Goal: Information Seeking & Learning: Learn about a topic

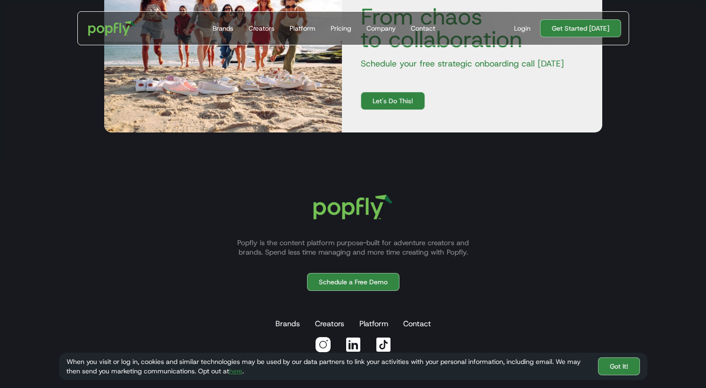
scroll to position [1442, 0]
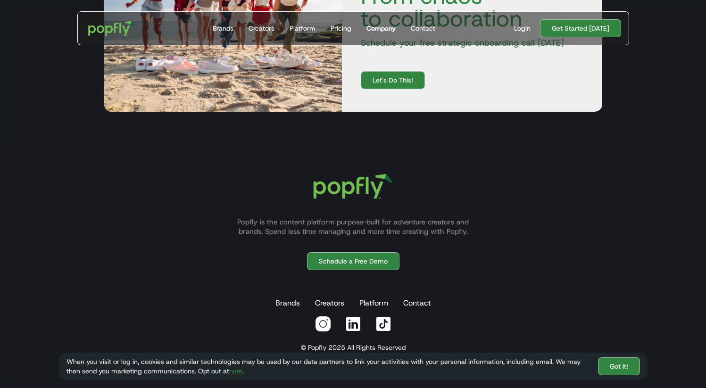
click at [375, 30] on div "Company" at bounding box center [380, 28] width 29 height 9
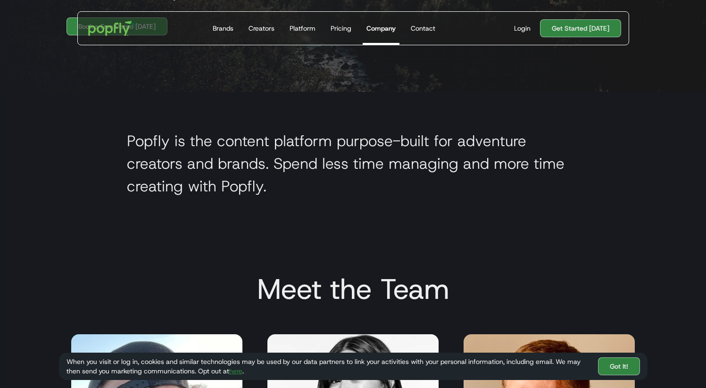
scroll to position [290, 0]
click at [609, 366] on link "Got It!" at bounding box center [619, 366] width 42 height 18
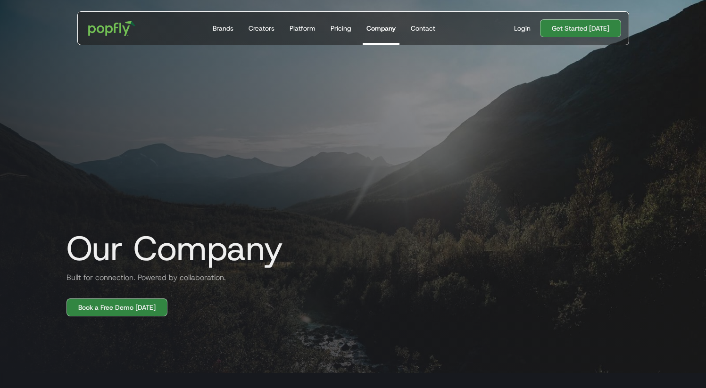
scroll to position [0, 0]
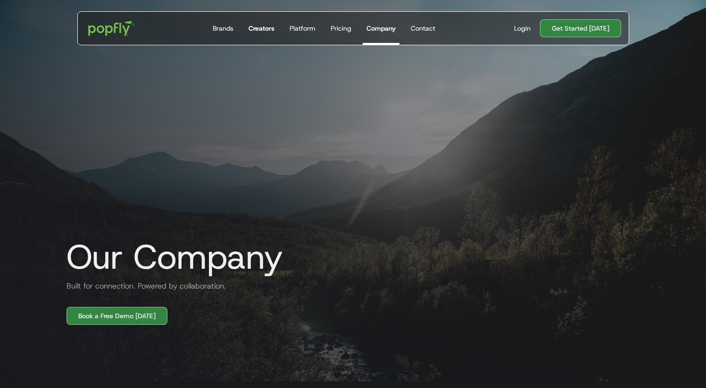
click at [274, 30] on div "Creators" at bounding box center [261, 28] width 26 height 9
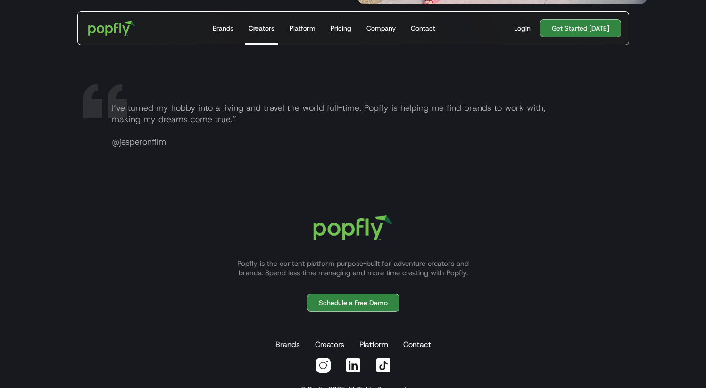
scroll to position [1816, 0]
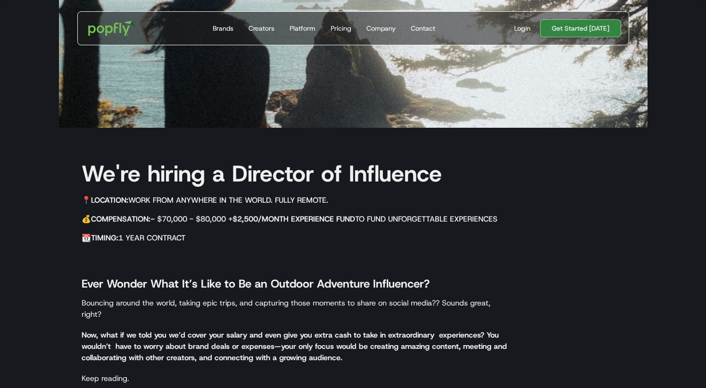
scroll to position [279, 0]
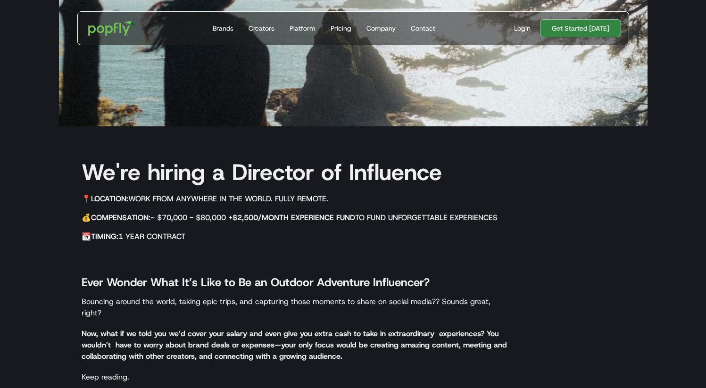
click at [308, 213] on strong "$2,500/month Experience Fund" at bounding box center [293, 218] width 123 height 10
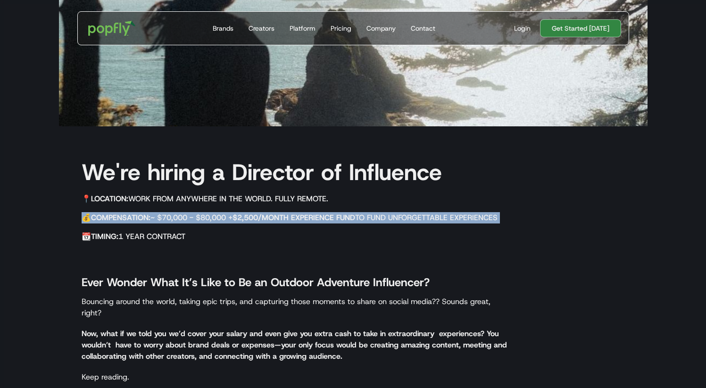
click at [308, 213] on strong "$2,500/month Experience Fund" at bounding box center [293, 218] width 123 height 10
click at [308, 221] on strong "$2,500/month Experience Fund" at bounding box center [293, 218] width 123 height 10
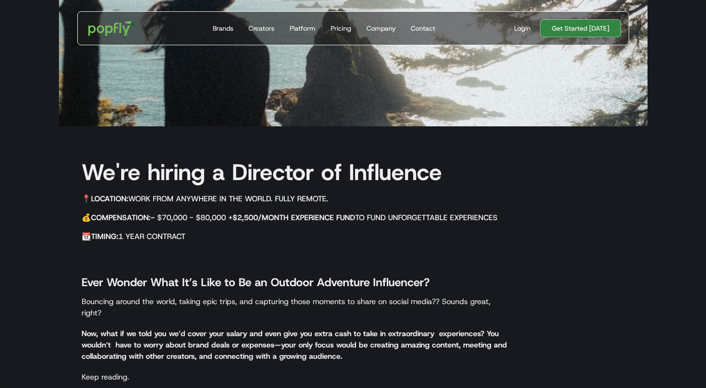
click at [304, 220] on strong "$2,500/month Experience Fund" at bounding box center [293, 218] width 123 height 10
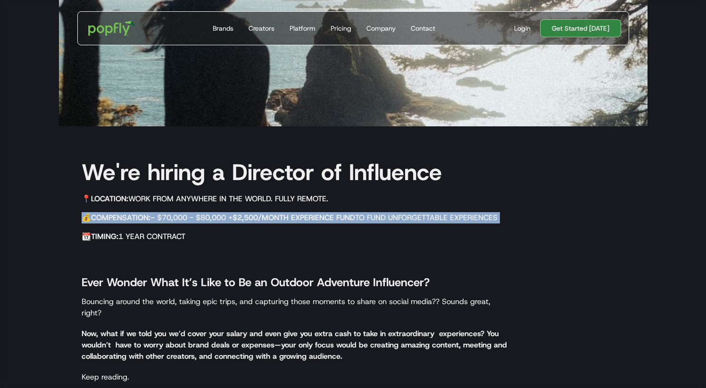
click at [304, 220] on strong "$2,500/month Experience Fund" at bounding box center [293, 218] width 123 height 10
click at [305, 217] on strong "$2,500/month Experience Fund" at bounding box center [293, 218] width 123 height 10
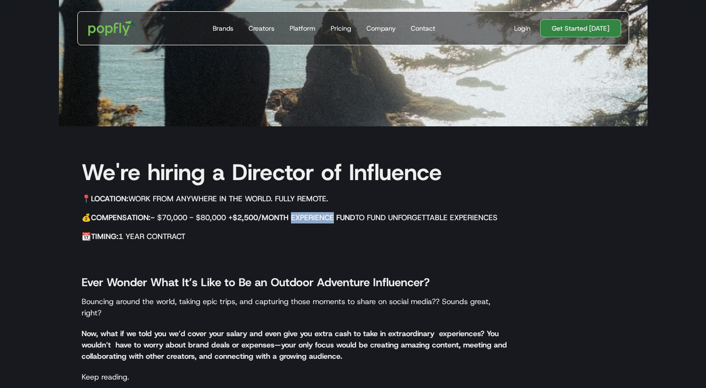
click at [305, 217] on strong "$2,500/month Experience Fund" at bounding box center [293, 218] width 123 height 10
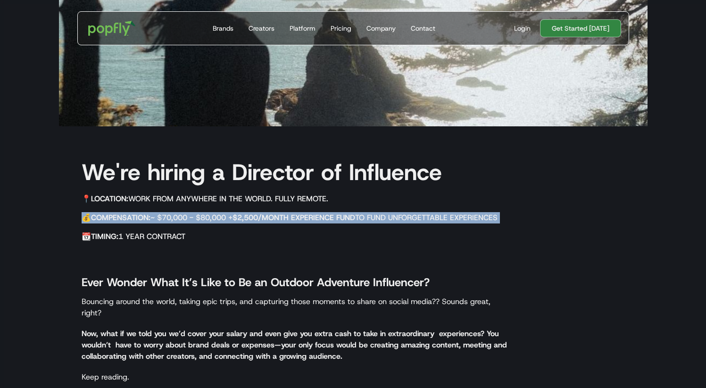
click at [305, 217] on strong "$2,500/month Experience Fund" at bounding box center [293, 218] width 123 height 10
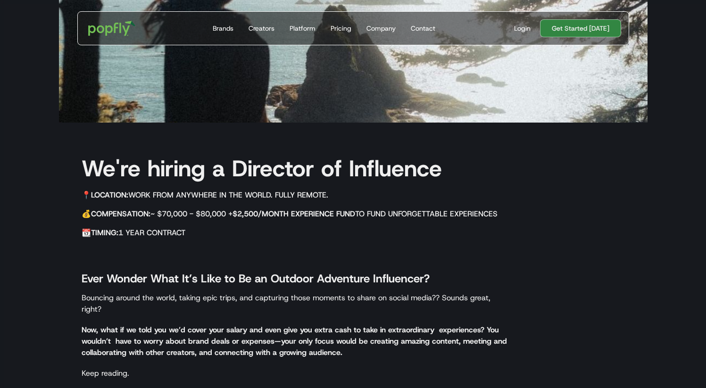
scroll to position [0, 0]
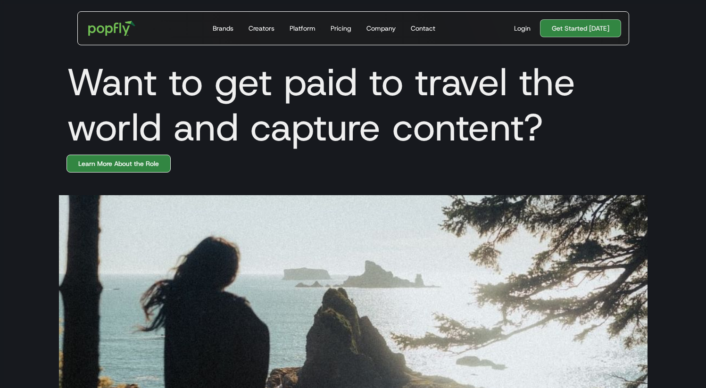
click at [158, 164] on link "Learn More About the Role" at bounding box center [118, 164] width 104 height 18
click at [247, 145] on h1 "Want to get paid to travel the world and capture content?" at bounding box center [353, 104] width 588 height 90
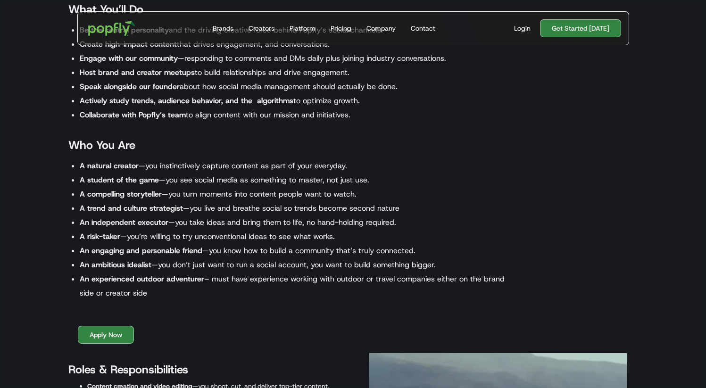
scroll to position [859, 0]
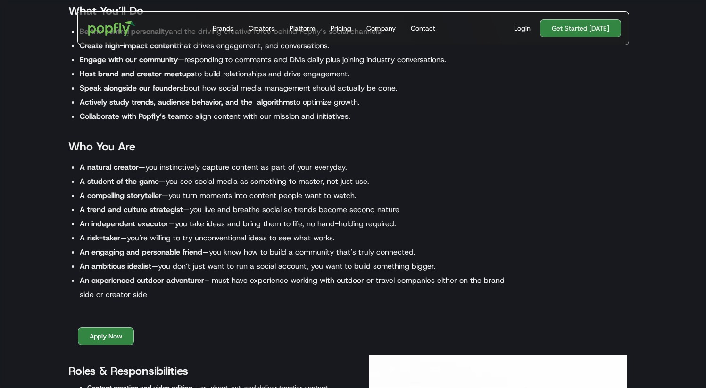
click at [336, 283] on li "An experienced outdoor adventurer – must have experience working with outdoor o…" at bounding box center [296, 287] width 432 height 28
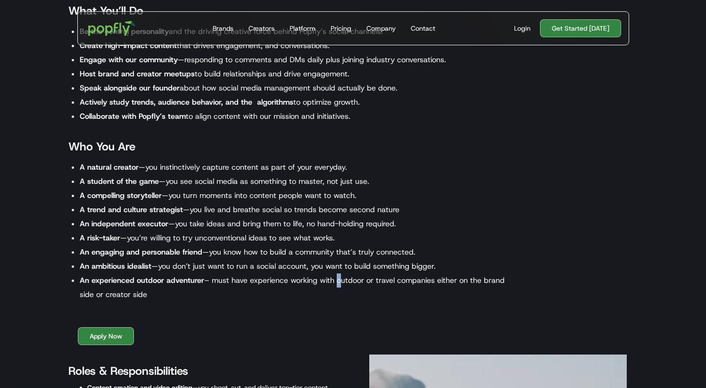
click at [336, 283] on li "An experienced outdoor adventurer – must have experience working with outdoor o…" at bounding box center [296, 287] width 432 height 28
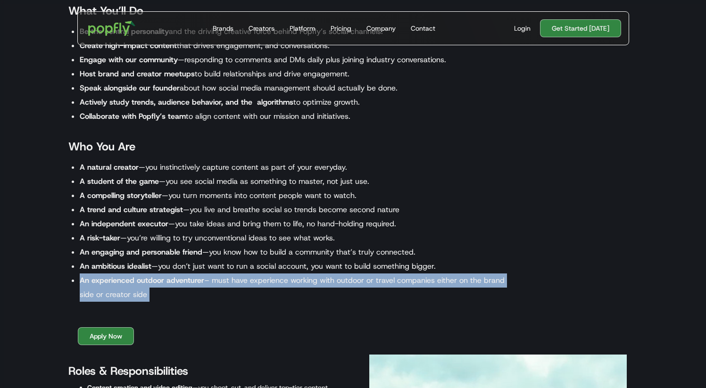
click at [336, 283] on li "An experienced outdoor adventurer – must have experience working with outdoor o…" at bounding box center [296, 287] width 432 height 28
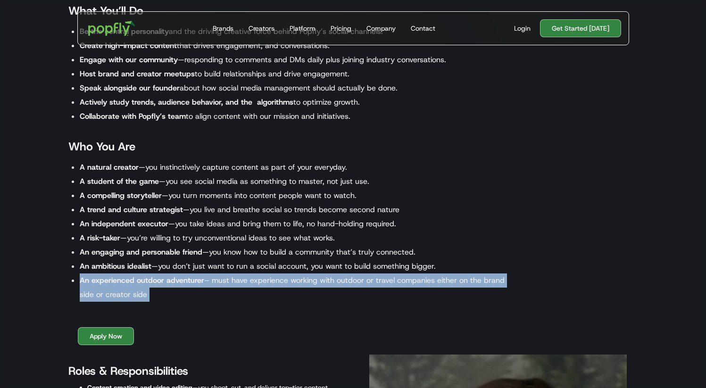
click at [336, 283] on li "An experienced outdoor adventurer – must have experience working with outdoor o…" at bounding box center [296, 287] width 432 height 28
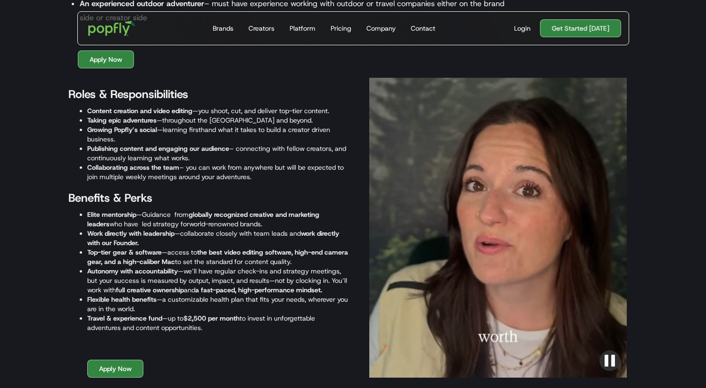
scroll to position [1142, 0]
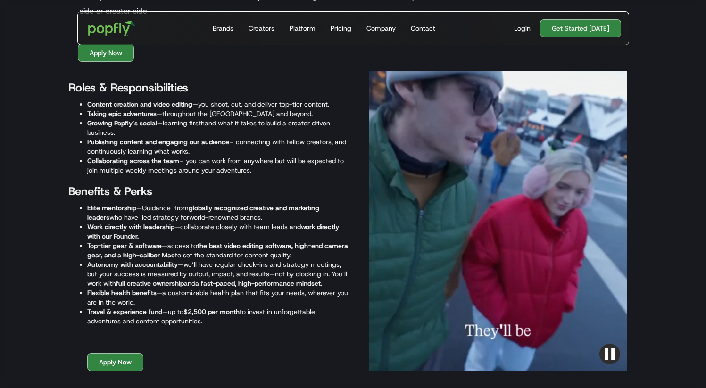
click at [452, 279] on div at bounding box center [497, 221] width 257 height 300
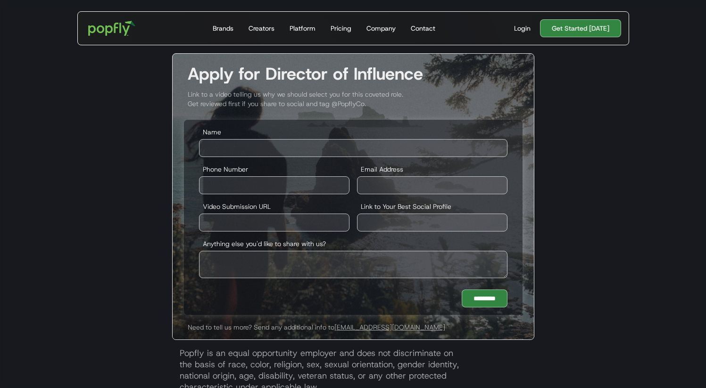
scroll to position [1708, 0]
